Goal: Check status: Check status

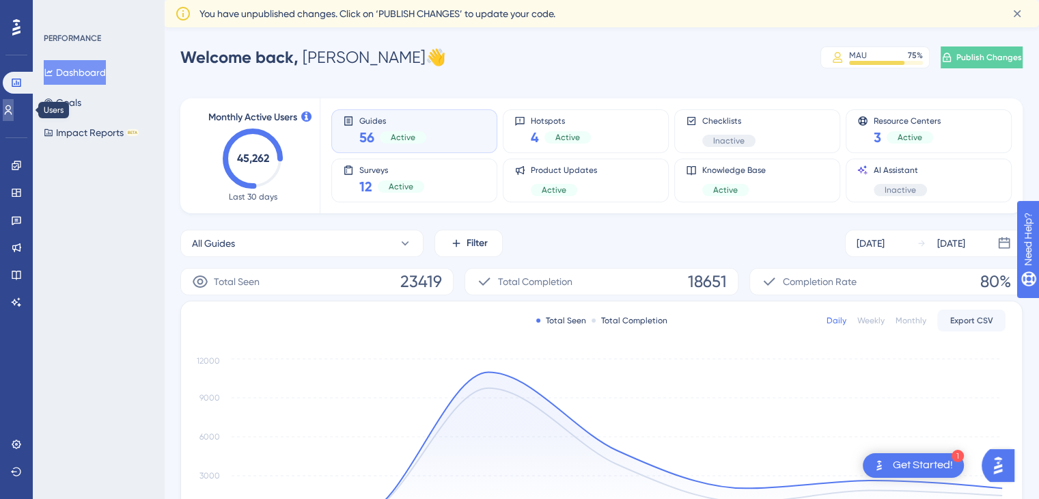
drag, startPoint x: 17, startPoint y: 106, endPoint x: 17, endPoint y: 113, distance: 7.5
click at [12, 106] on icon at bounding box center [9, 110] width 8 height 10
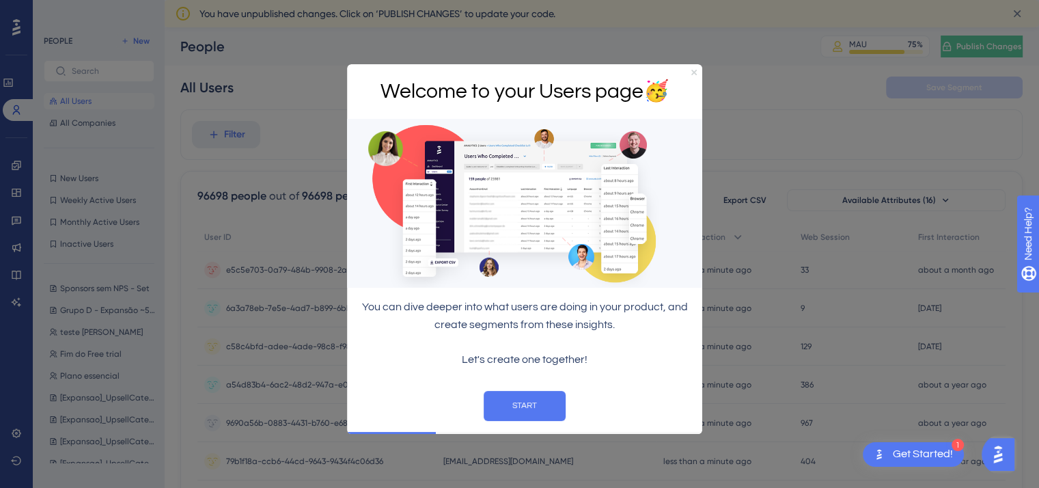
click at [692, 70] on icon "Close Preview" at bounding box center [693, 72] width 5 height 5
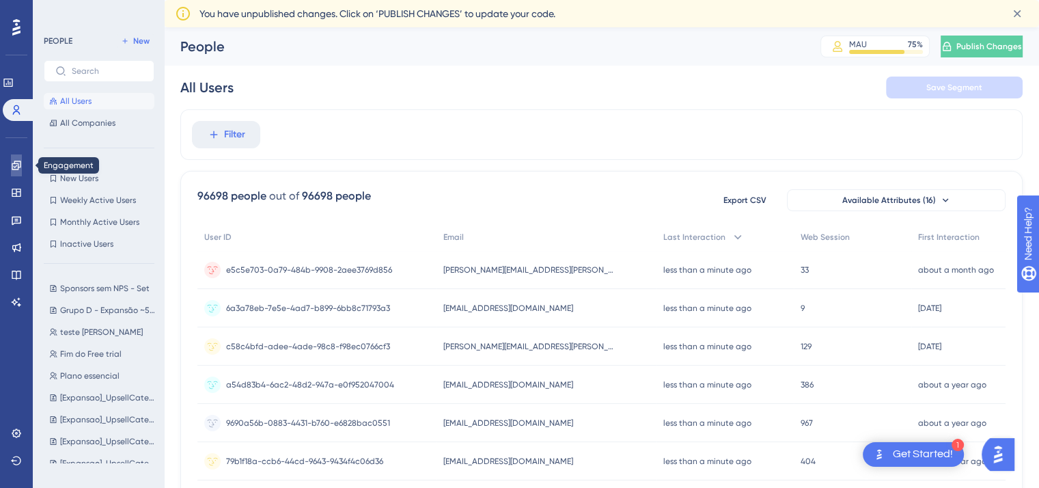
click at [16, 160] on icon at bounding box center [16, 165] width 11 height 11
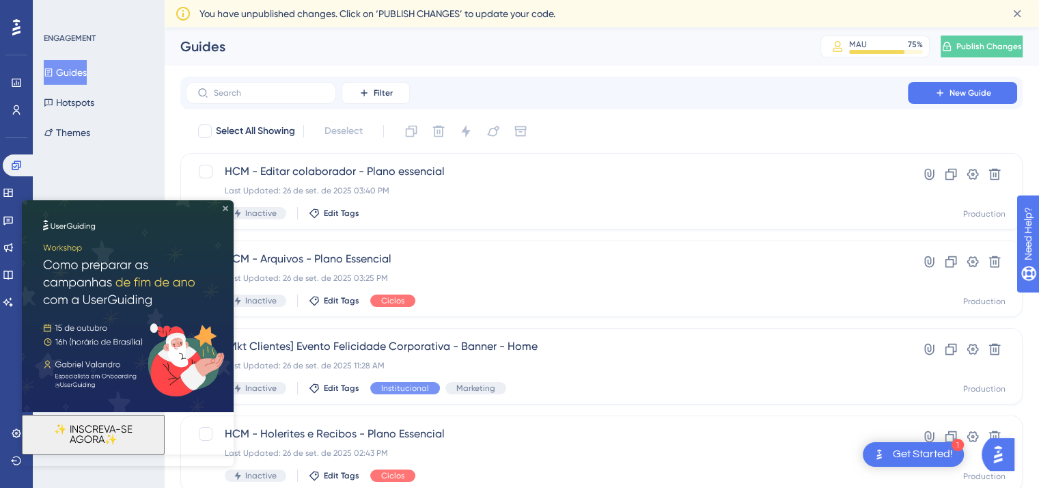
drag, startPoint x: 225, startPoint y: 208, endPoint x: 235, endPoint y: 408, distance: 200.4
click at [225, 208] on icon "Close Preview" at bounding box center [225, 208] width 5 height 5
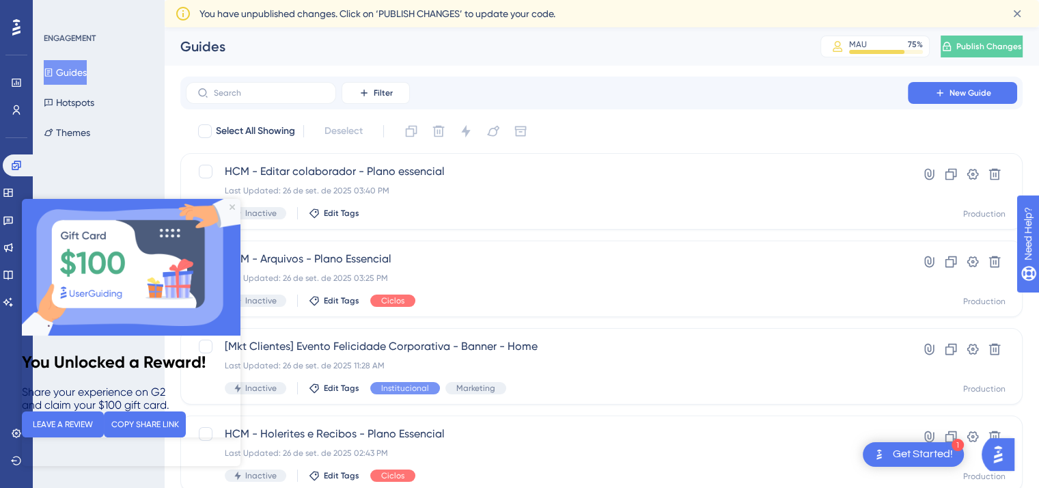
click at [227, 206] on img at bounding box center [131, 267] width 219 height 137
click at [232, 207] on icon "Close Preview" at bounding box center [232, 206] width 5 height 5
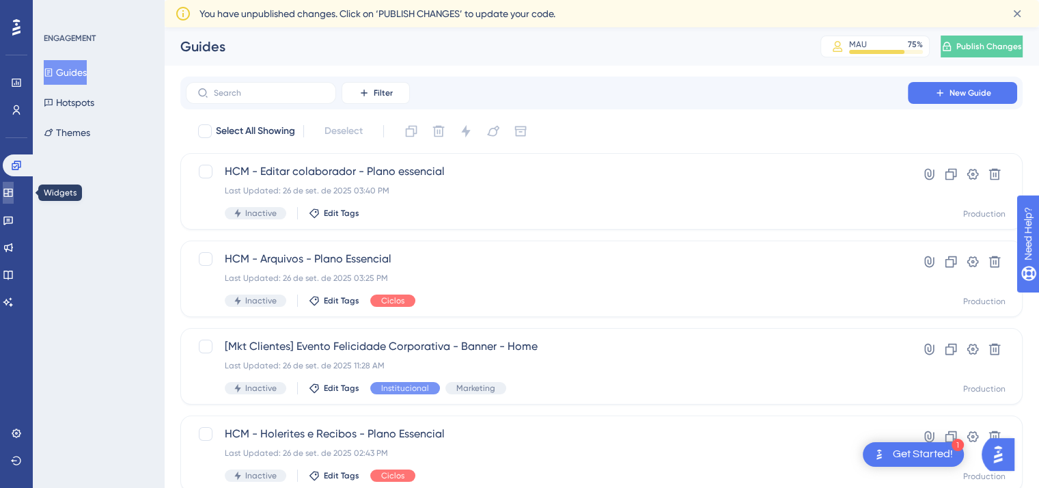
click at [12, 193] on icon at bounding box center [7, 193] width 9 height 8
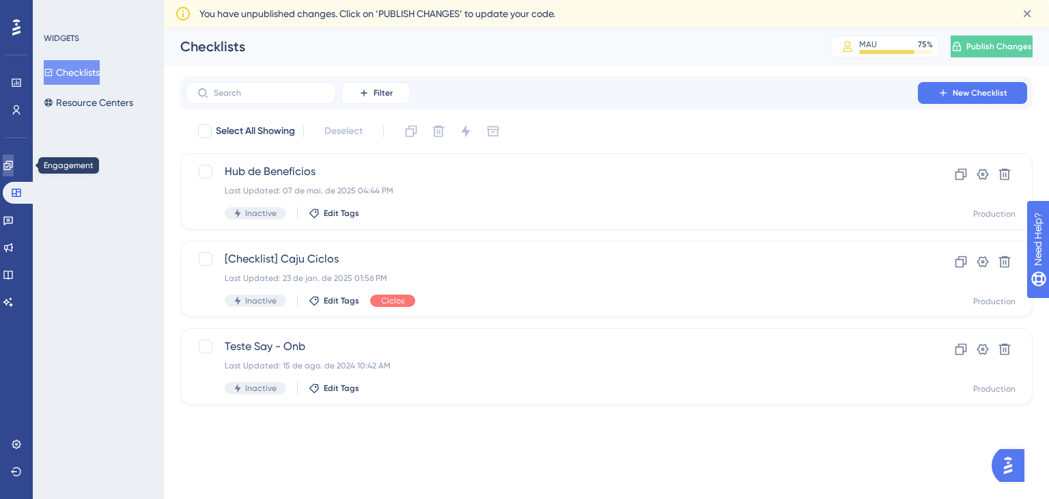
click at [14, 168] on icon at bounding box center [8, 165] width 11 height 11
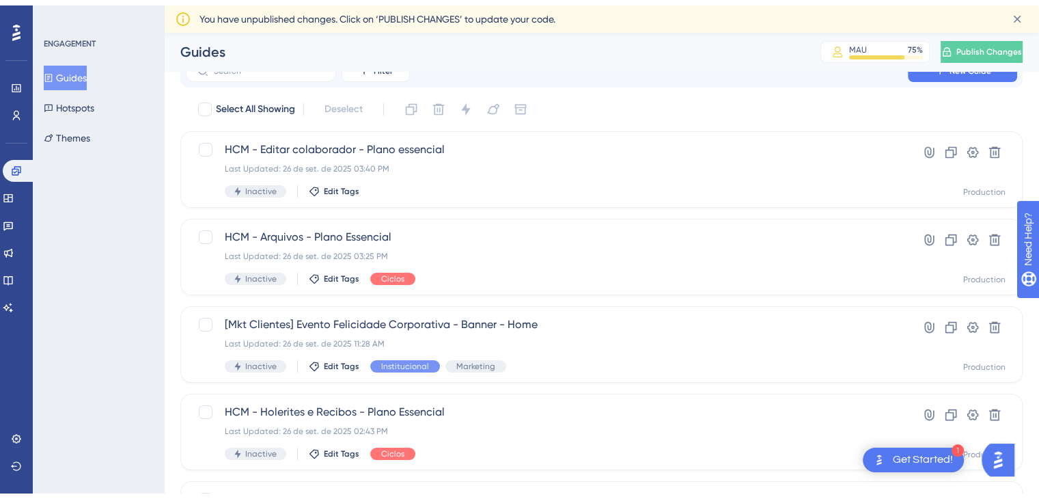
scroll to position [205, 0]
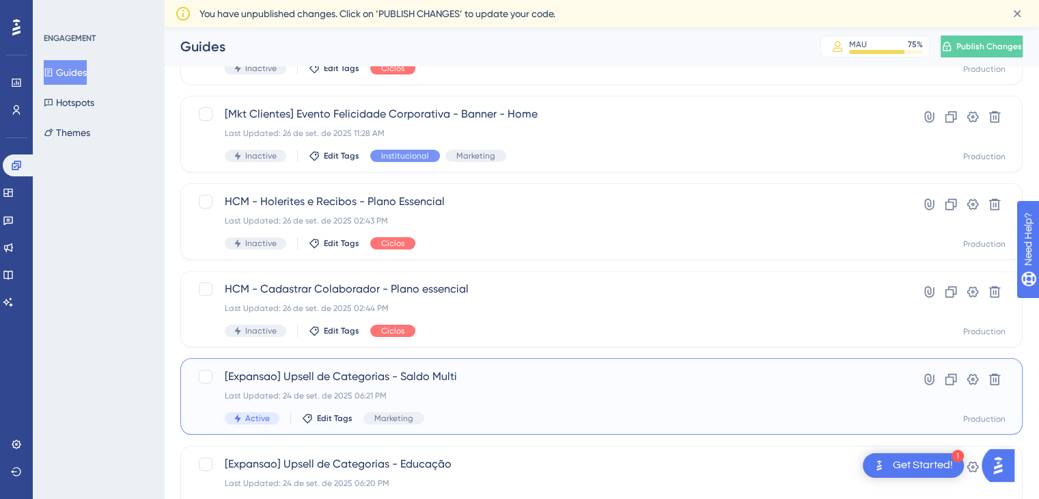
click at [398, 380] on span "[Expansao] Upsell de Categorias - Saldo Multi" at bounding box center [547, 376] width 644 height 16
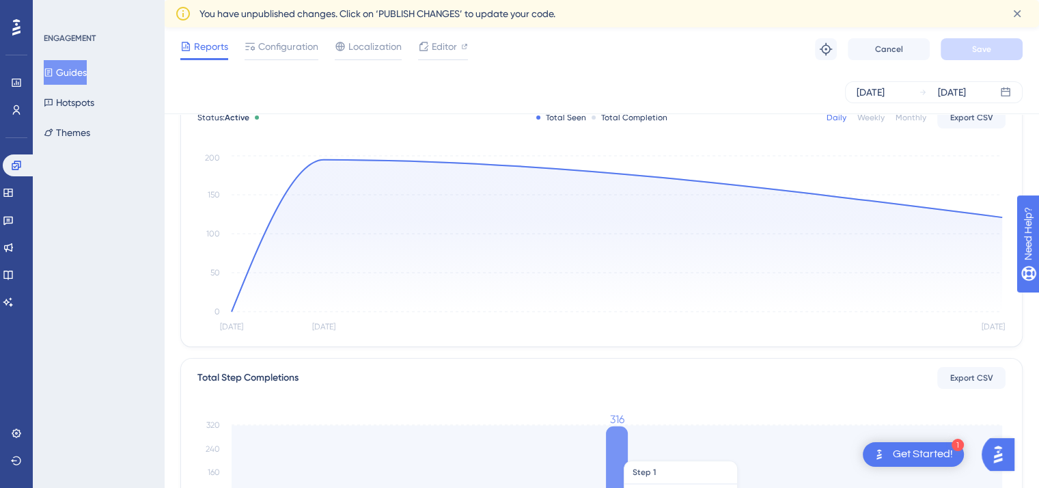
scroll to position [83, 0]
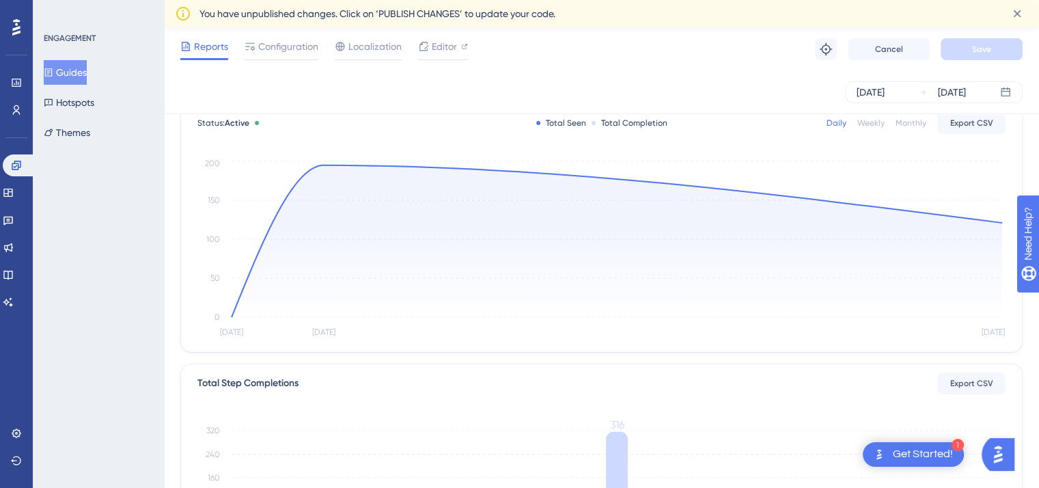
click at [876, 125] on div "Weekly" at bounding box center [870, 122] width 27 height 11
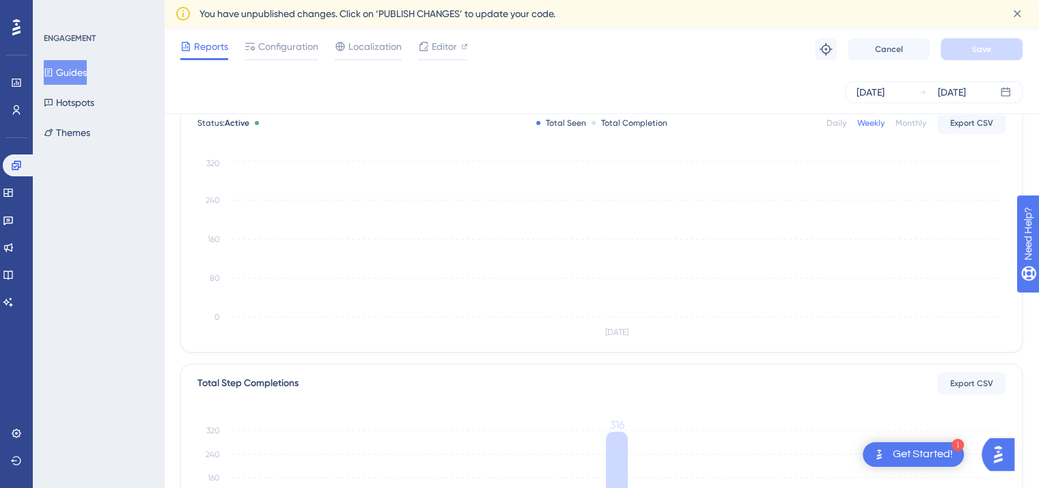
click at [910, 121] on div "Monthly" at bounding box center [911, 122] width 31 height 11
click at [833, 126] on div "Daily" at bounding box center [837, 122] width 20 height 11
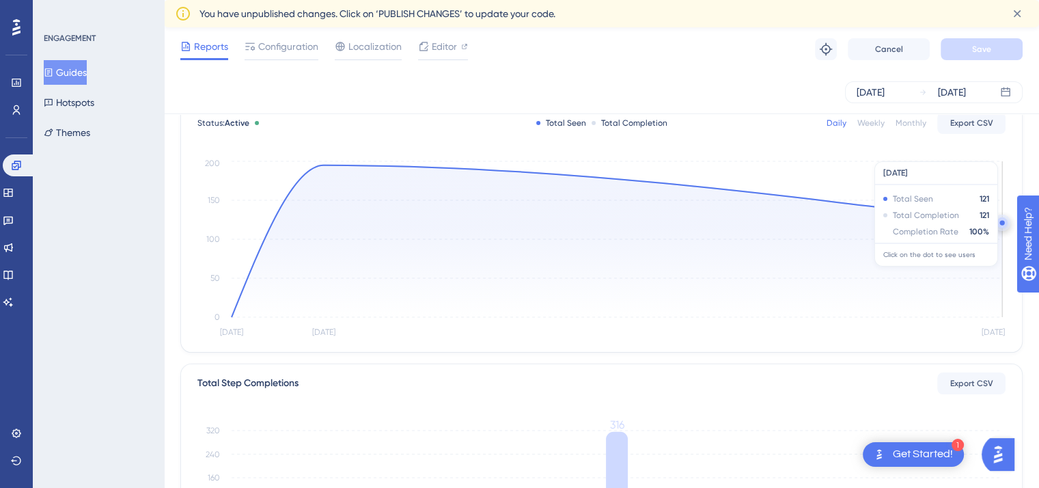
click at [935, 255] on icon at bounding box center [617, 241] width 771 height 152
click at [1001, 222] on circle at bounding box center [1001, 222] width 5 height 5
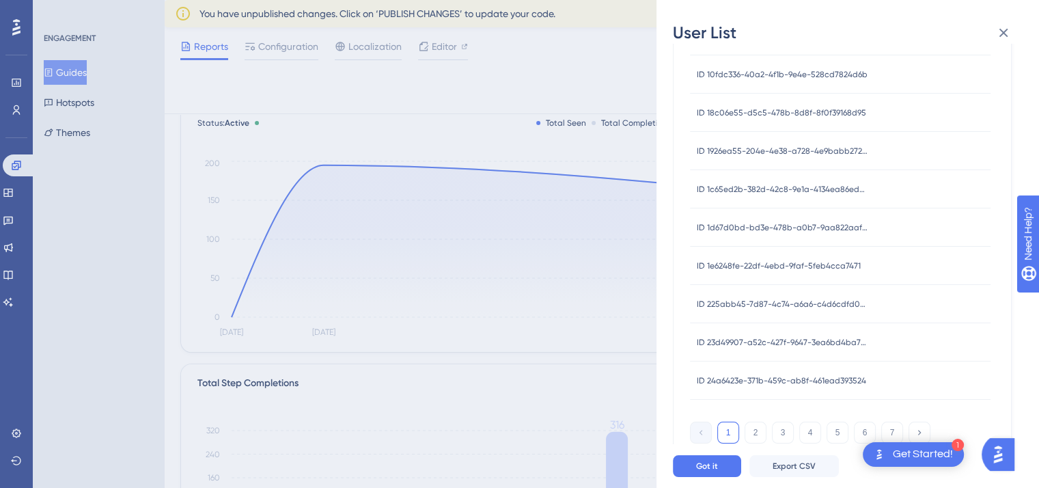
scroll to position [626, 0]
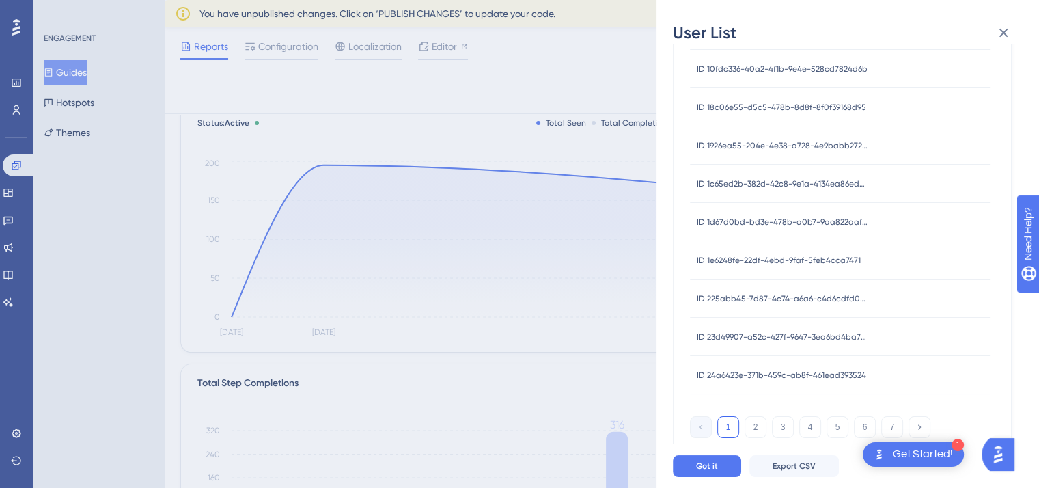
click at [458, 257] on div "User List [DATE] Seen Completion USER ID ID 005e4026-7059-447d-880d-c17a8784e11…" at bounding box center [519, 244] width 1039 height 488
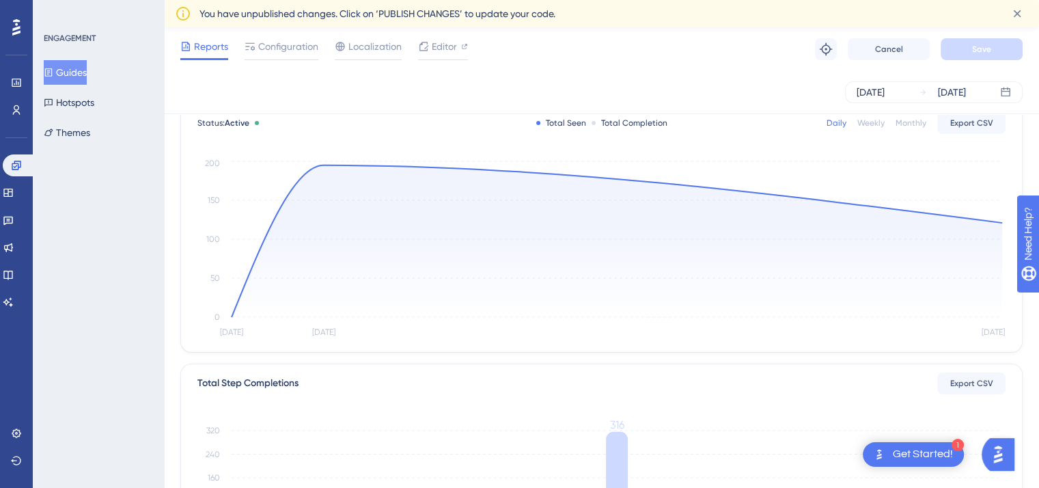
click at [421, 115] on div "Status: Active Total Seen Total Completion Daily Weekly Monthly Export CSV" at bounding box center [601, 123] width 808 height 16
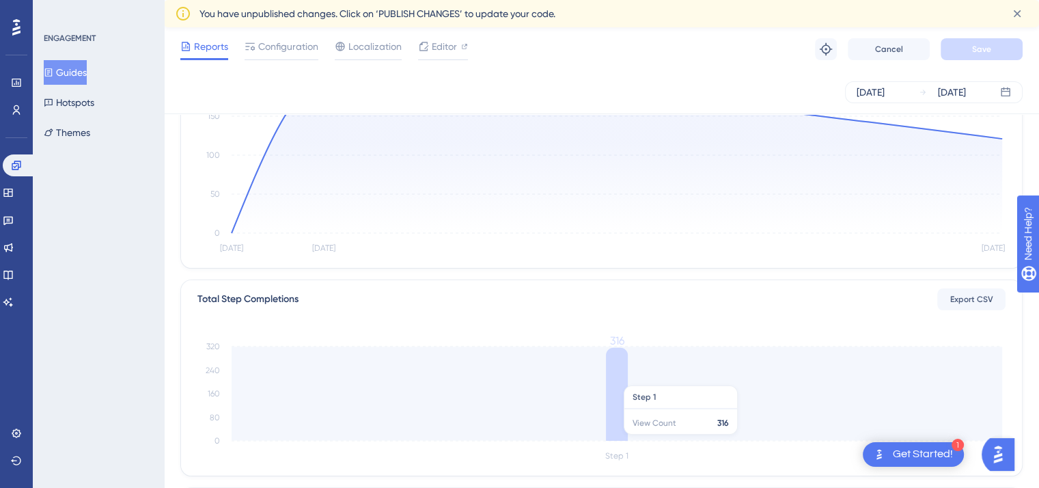
scroll to position [83, 0]
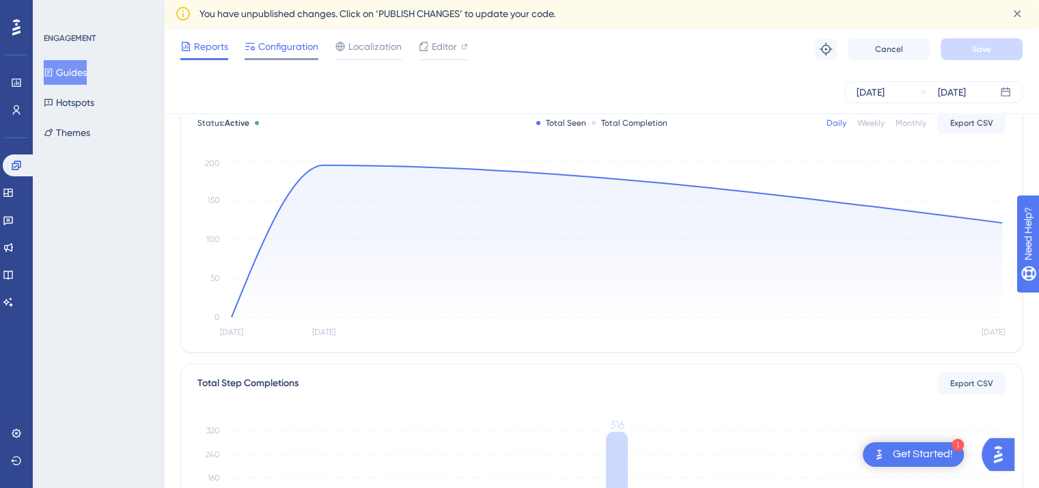
drag, startPoint x: 287, startPoint y: 47, endPoint x: 271, endPoint y: 46, distance: 16.4
click at [287, 47] on span "Configuration" at bounding box center [288, 46] width 60 height 16
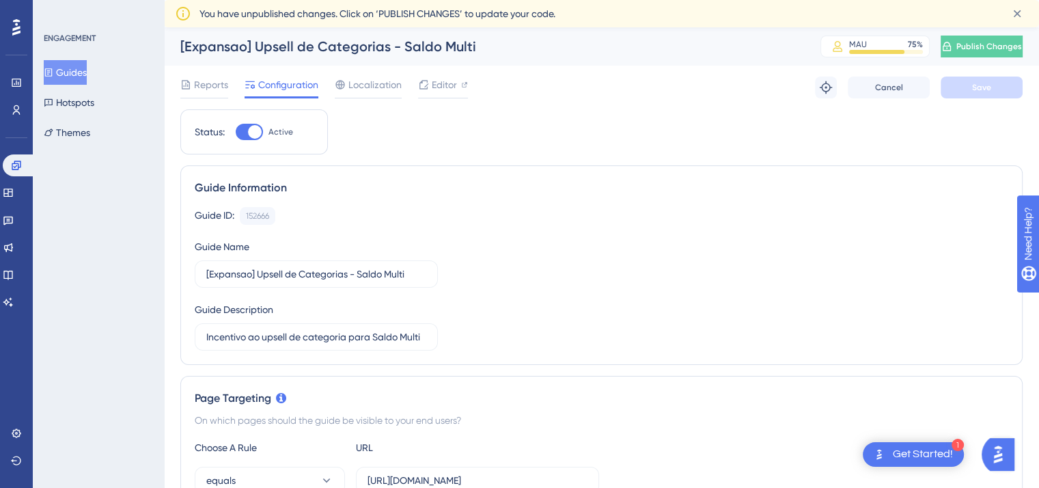
click at [194, 50] on div "[Expansao] Upsell de Categorias - Saldo Multi" at bounding box center [483, 46] width 606 height 19
click at [200, 83] on span "Reports" at bounding box center [211, 85] width 34 height 16
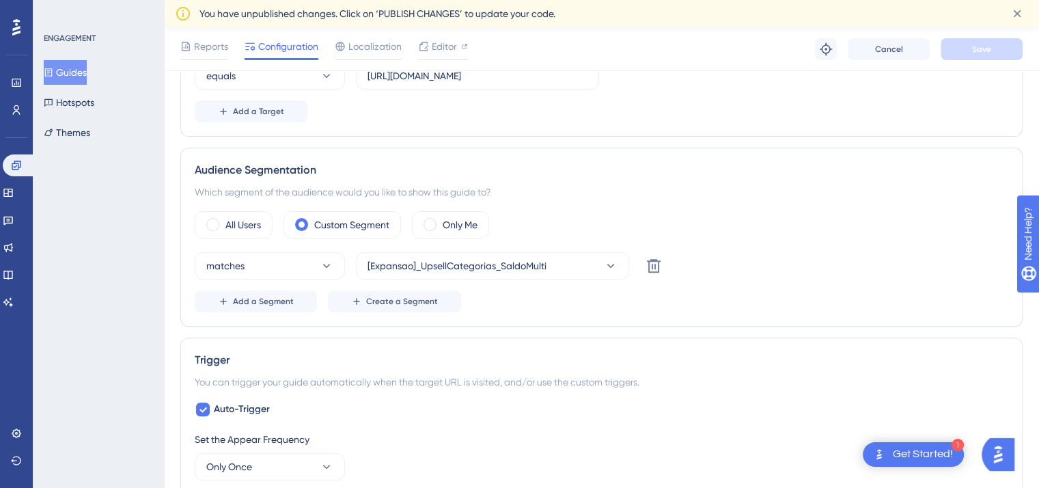
scroll to position [973, 0]
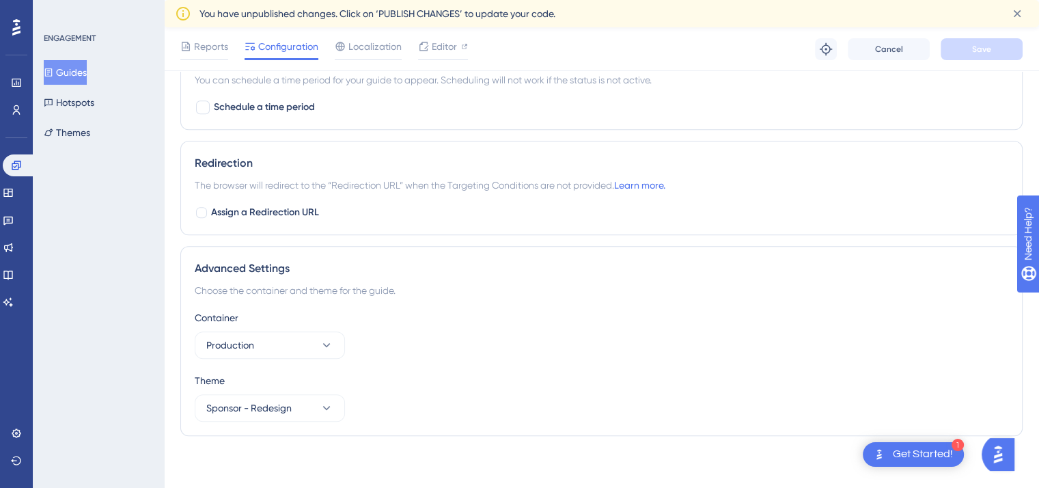
scroll to position [83, 0]
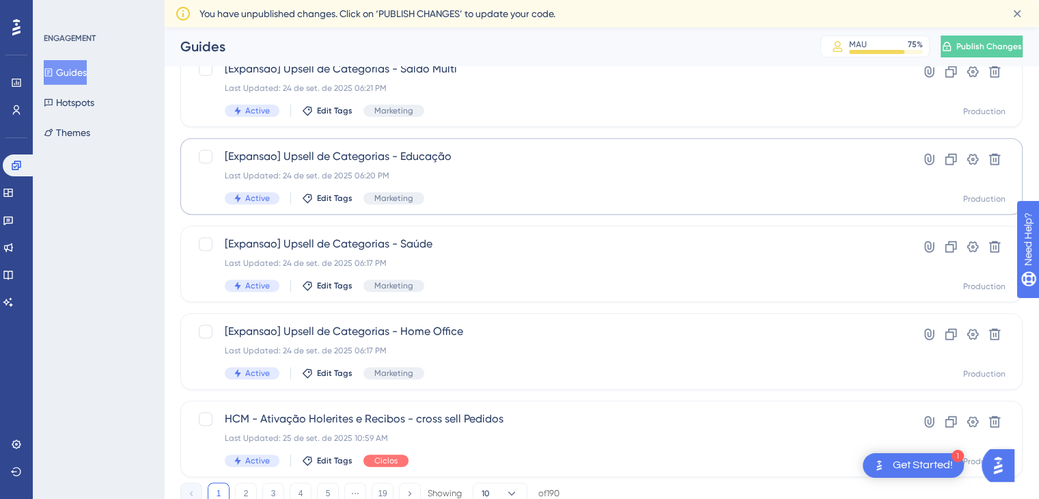
scroll to position [562, 0]
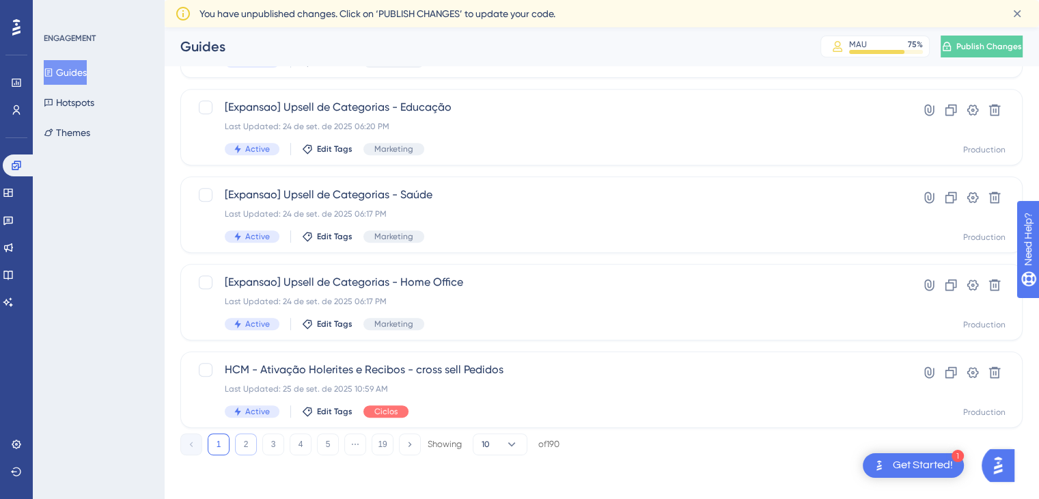
click at [245, 450] on button "2" at bounding box center [246, 444] width 22 height 22
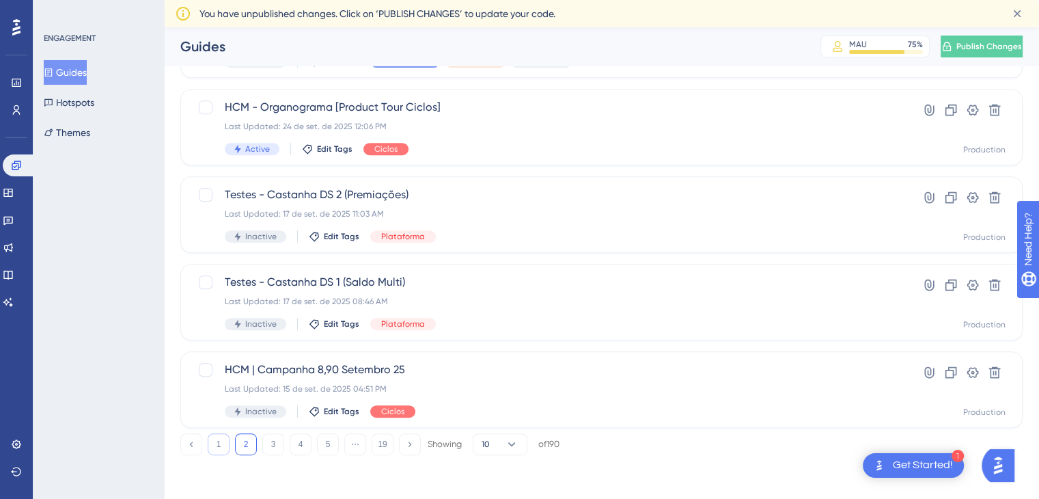
click at [208, 445] on button "1" at bounding box center [219, 444] width 22 height 22
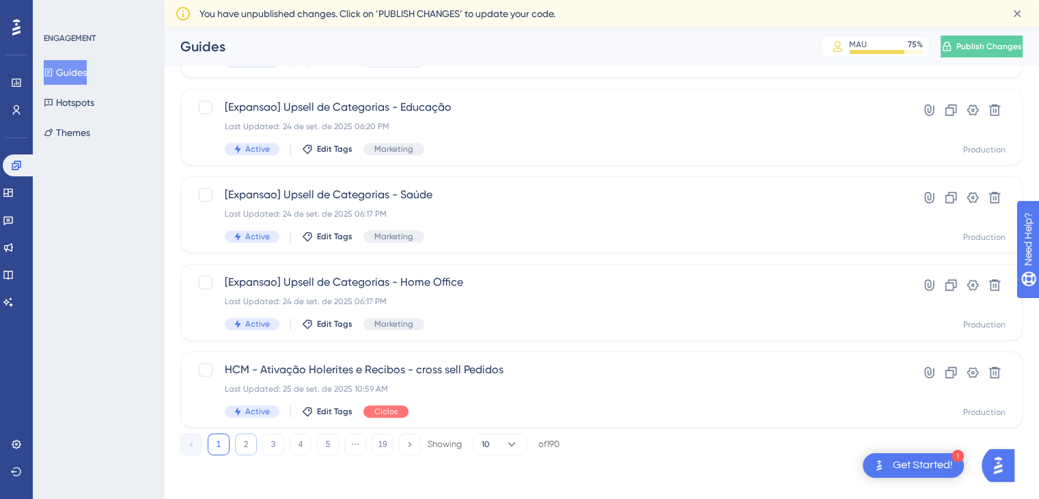
click at [238, 443] on button "2" at bounding box center [246, 444] width 22 height 22
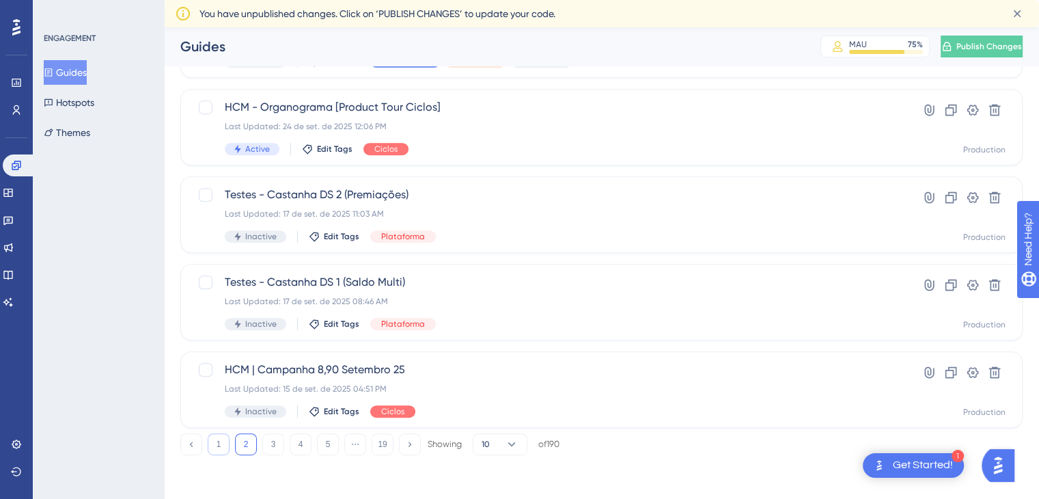
click at [218, 445] on button "1" at bounding box center [219, 444] width 22 height 22
